Goal: Information Seeking & Learning: Learn about a topic

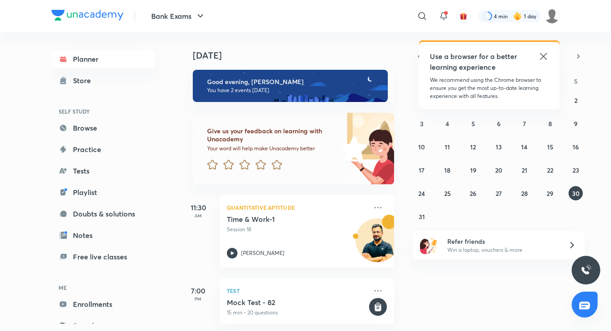
click at [542, 52] on icon at bounding box center [543, 56] width 11 height 11
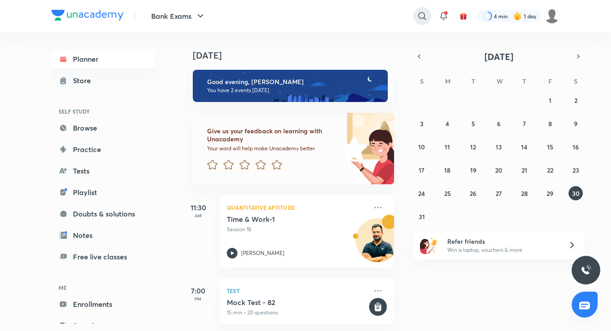
click at [424, 16] on icon at bounding box center [422, 16] width 11 height 11
type input "avp"
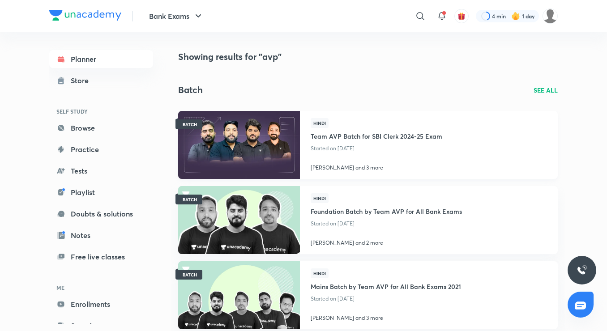
click at [395, 136] on h4 "Team AVP Batch for SBI Clerk 2024-25 Exam" at bounding box center [376, 135] width 132 height 15
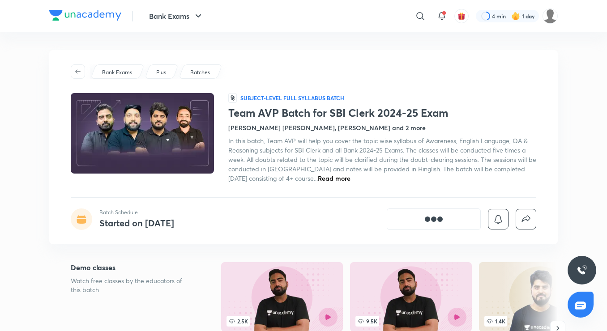
click at [204, 71] on div "Batches" at bounding box center [200, 71] width 44 height 14
click at [202, 72] on p "Batches" at bounding box center [200, 72] width 20 height 8
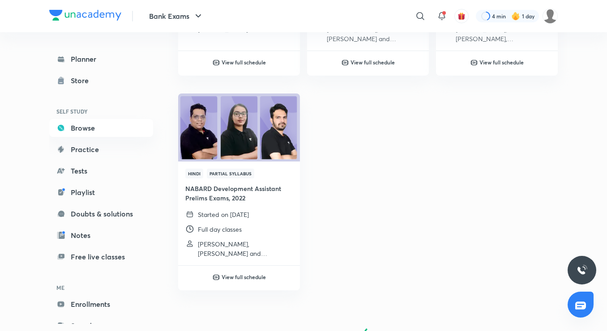
scroll to position [716, 0]
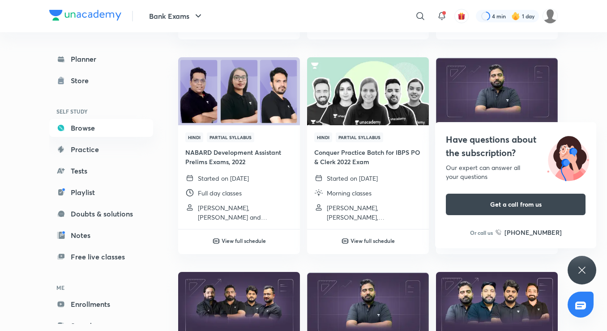
click at [581, 270] on icon at bounding box center [581, 270] width 7 height 7
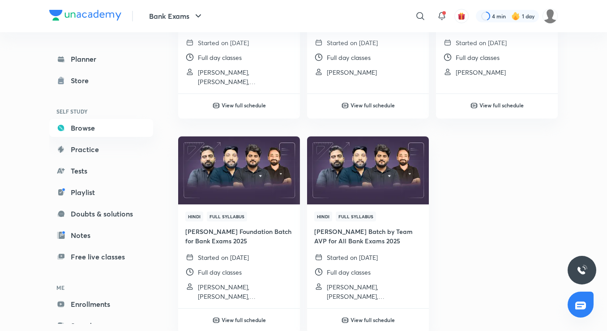
scroll to position [1310, 0]
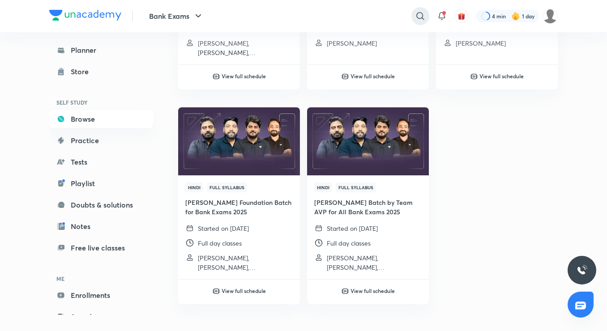
click at [420, 13] on icon at bounding box center [420, 16] width 8 height 8
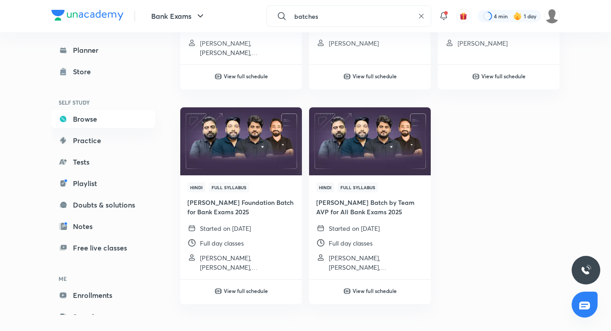
type input "batches"
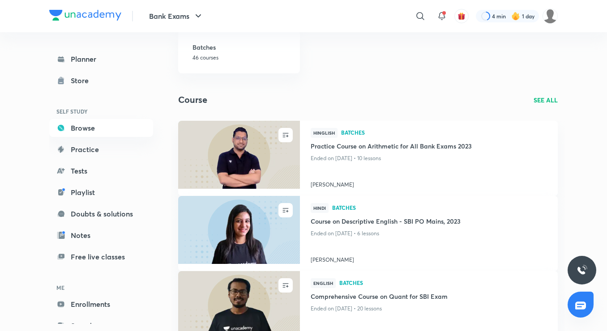
scroll to position [218, 0]
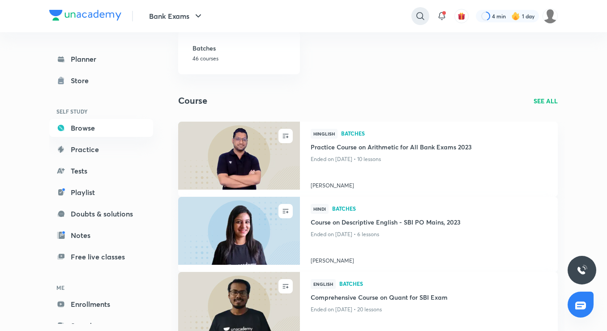
click at [420, 21] on icon at bounding box center [420, 16] width 11 height 11
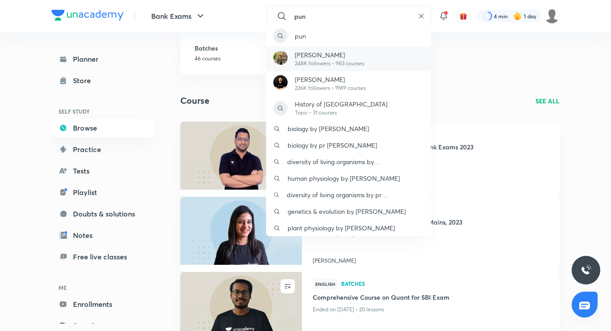
type input "pun"
click at [338, 64] on p "248K followers • 983 courses" at bounding box center [329, 63] width 69 height 8
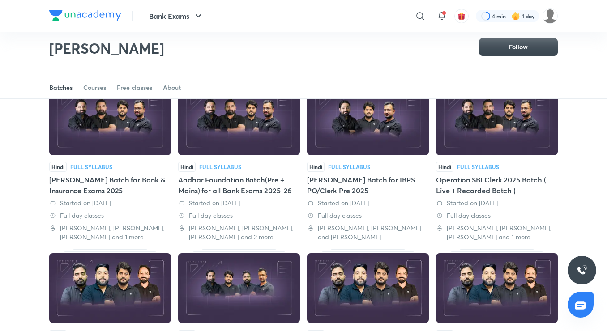
scroll to position [39, 0]
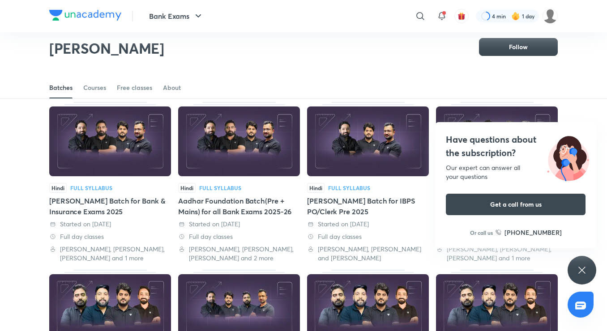
click at [585, 276] on div "Have questions about the subscription? Our expert can answer all your questions…" at bounding box center [581, 270] width 29 height 29
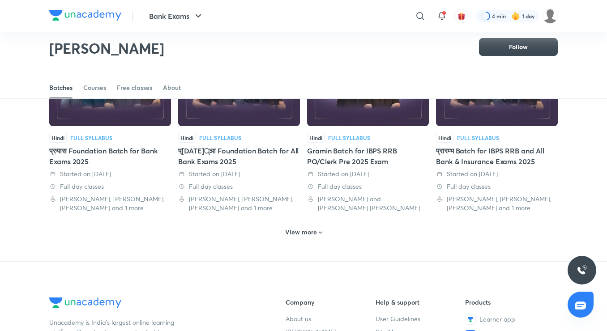
scroll to position [441, 0]
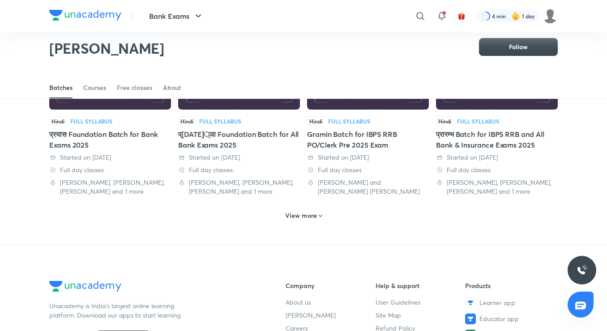
click at [295, 214] on h6 "View more" at bounding box center [301, 215] width 32 height 9
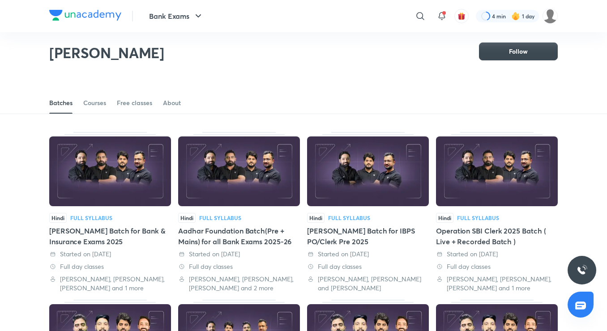
scroll to position [0, 0]
